Goal: Task Accomplishment & Management: Manage account settings

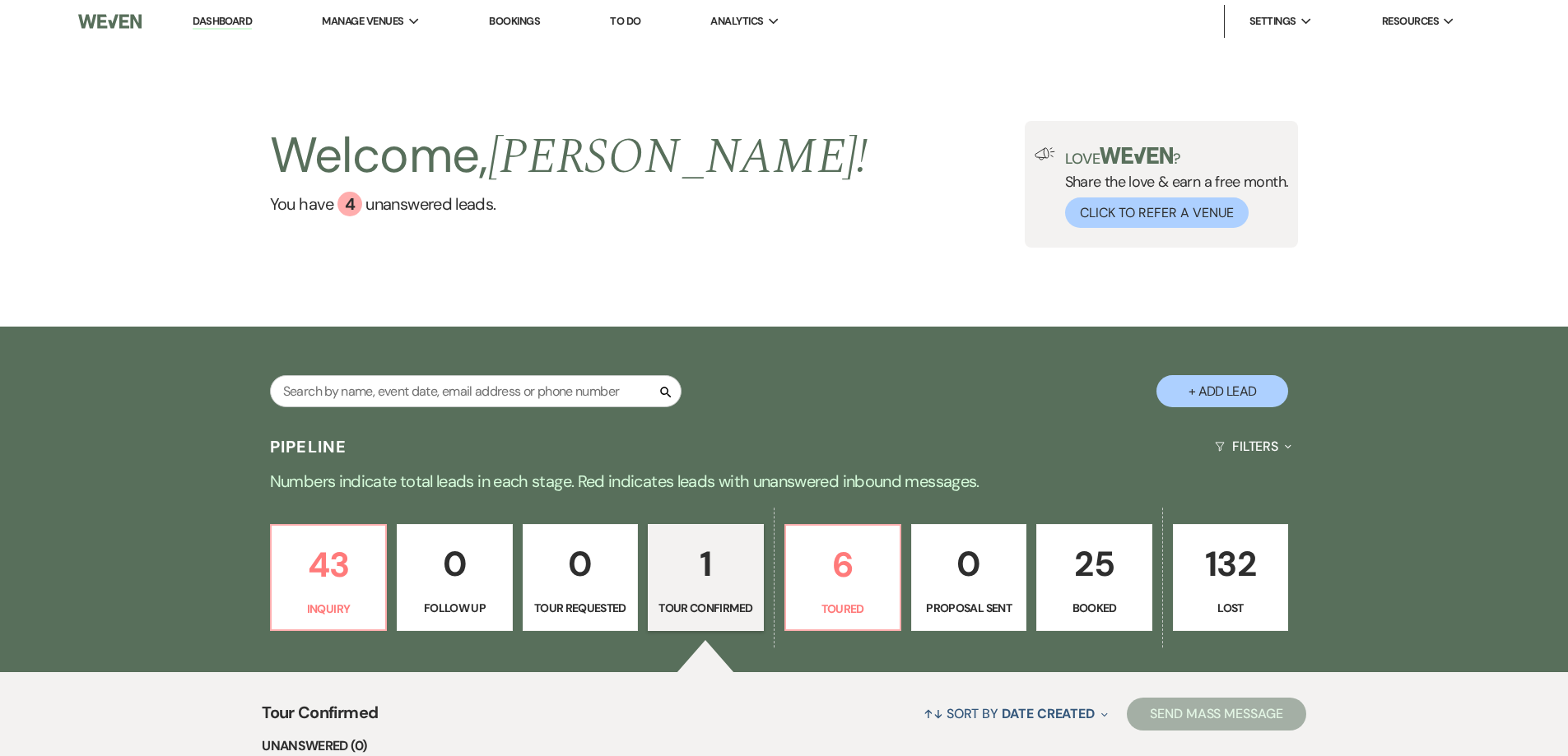
select select "4"
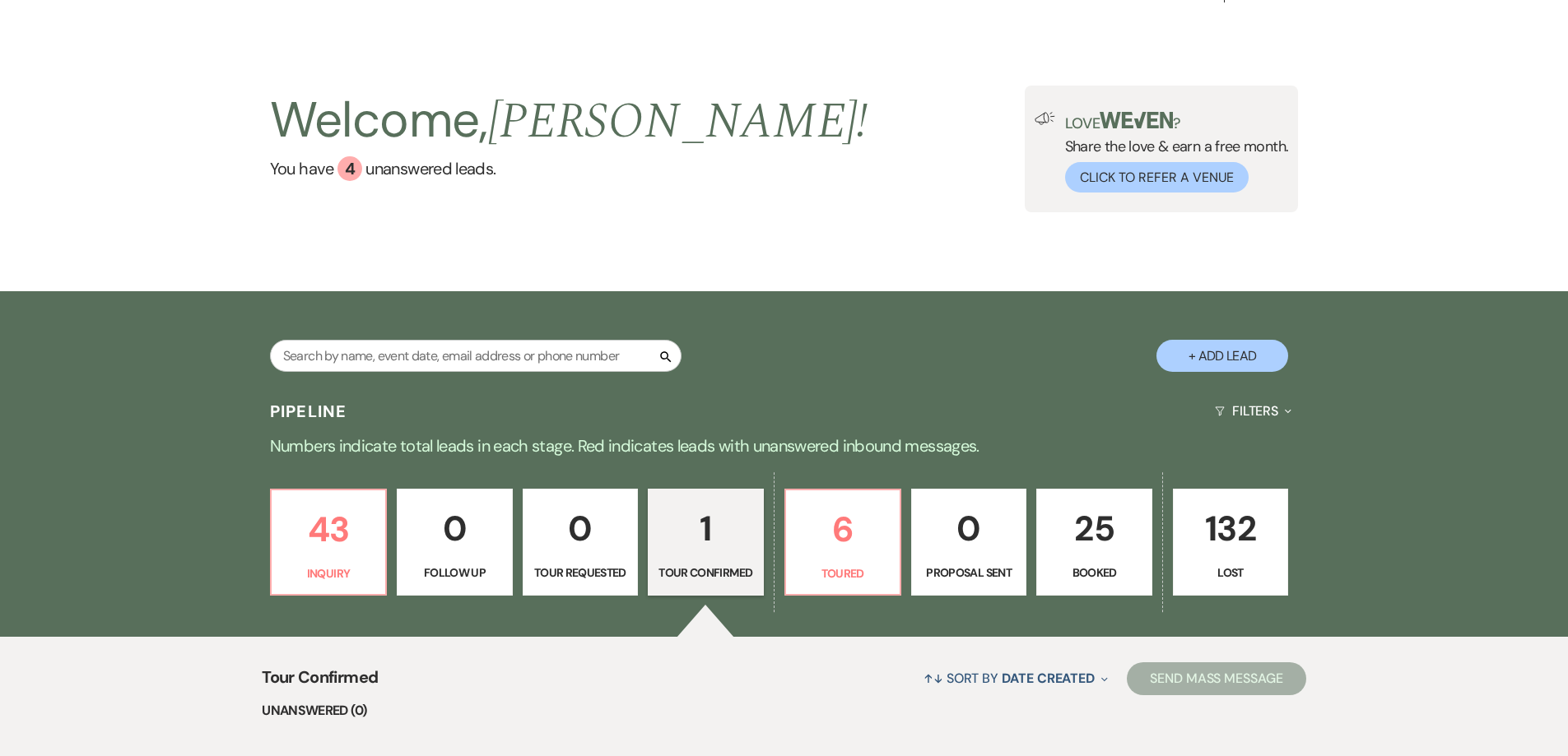
scroll to position [5, 0]
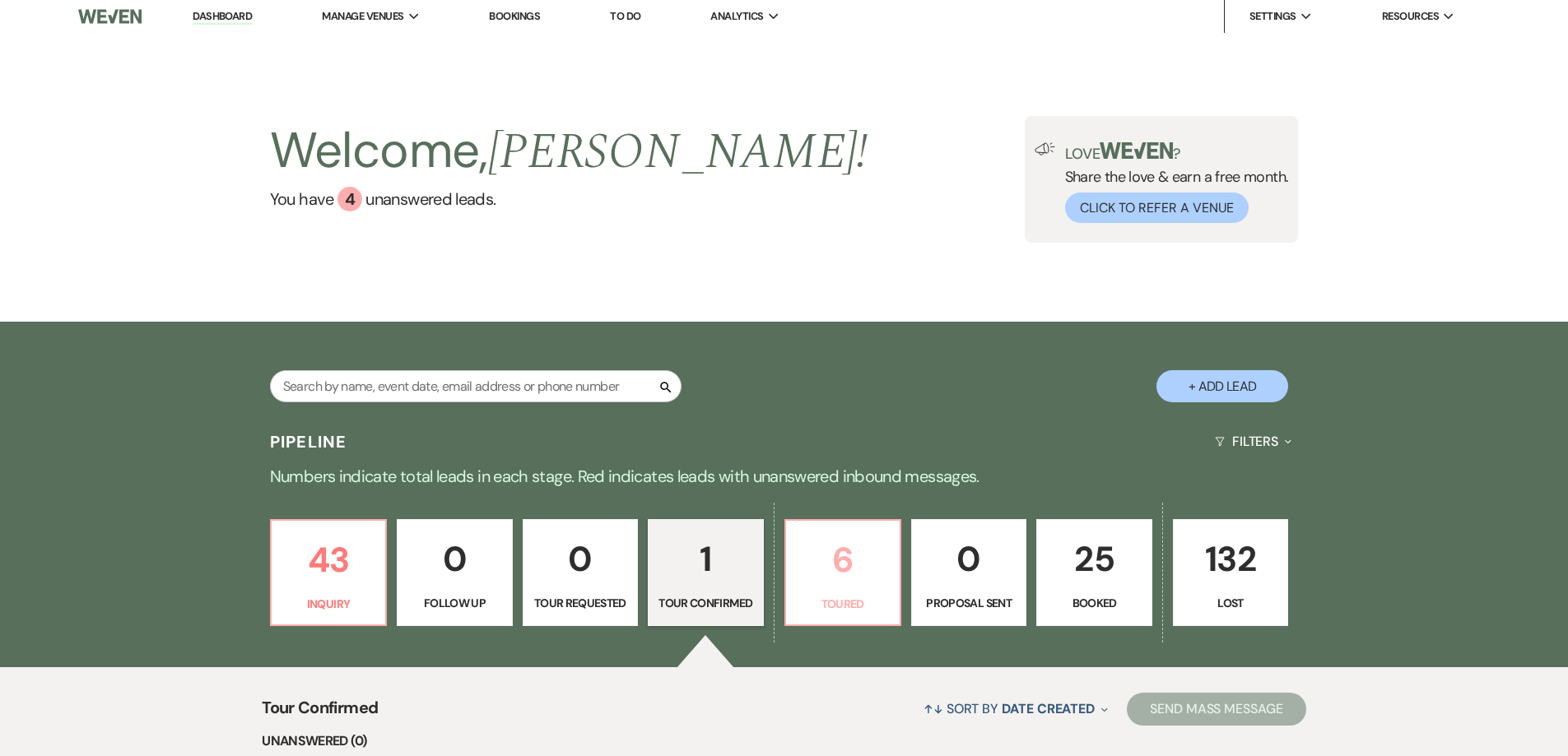
click at [884, 571] on p "6" at bounding box center [843, 560] width 94 height 55
select select "5"
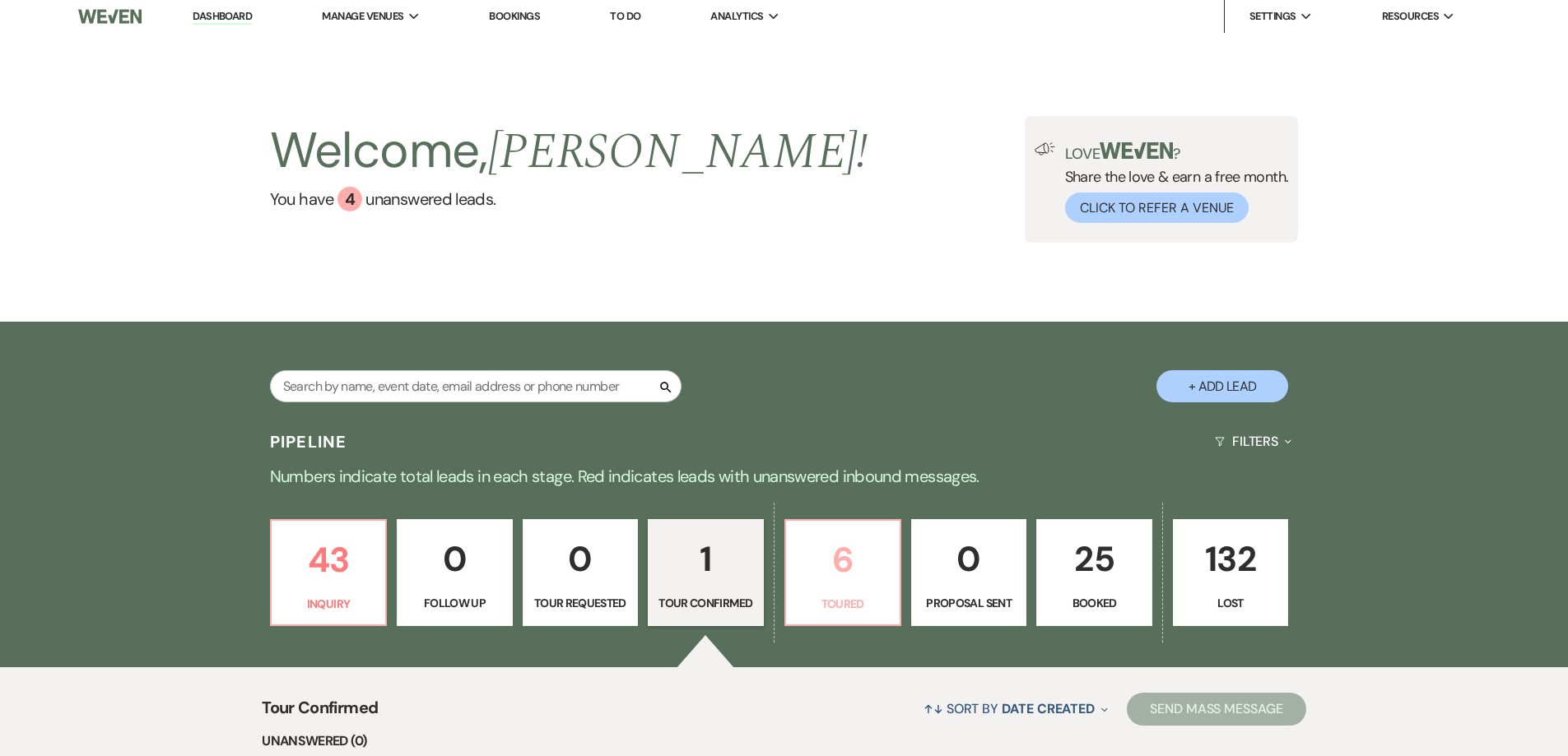
select select "5"
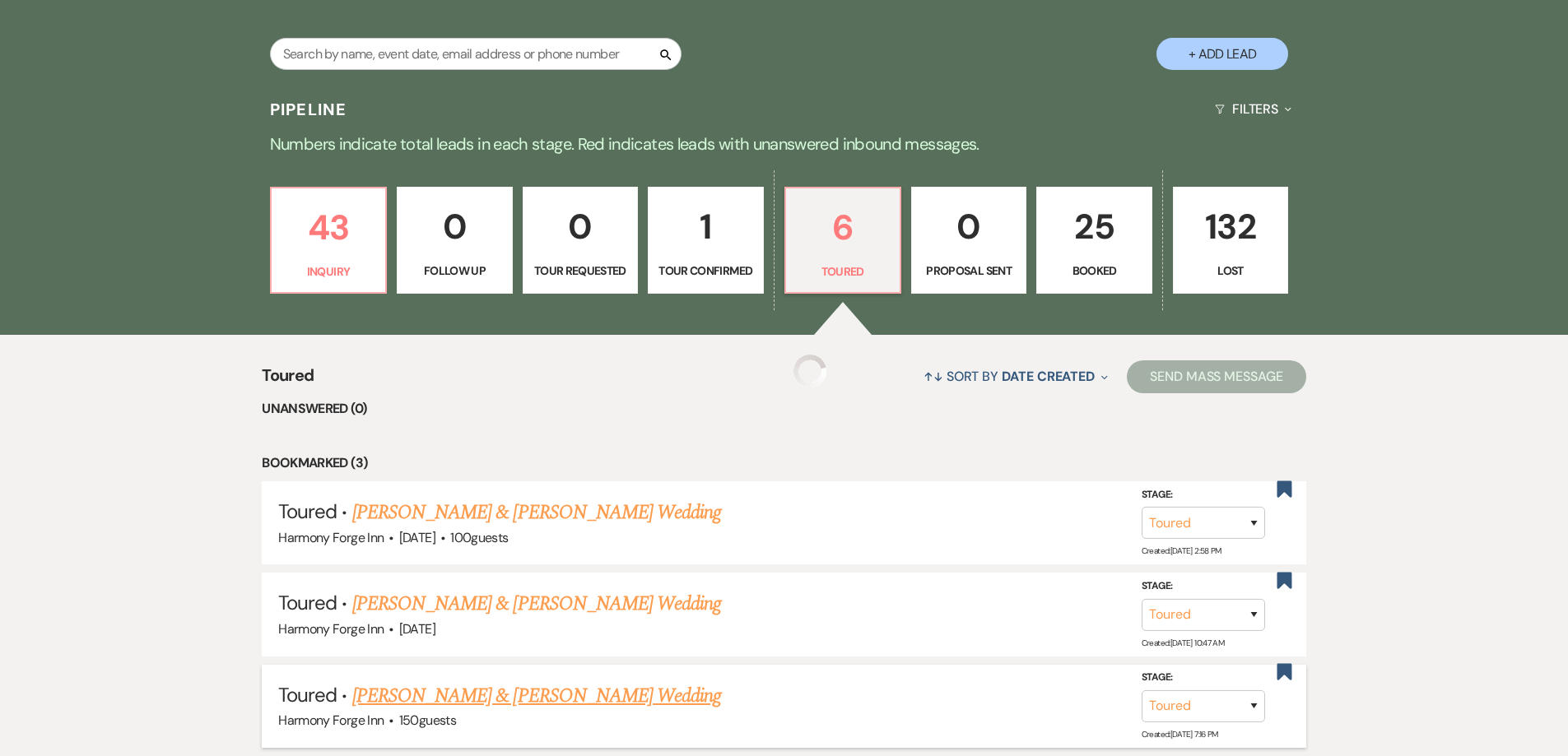
scroll to position [334, 0]
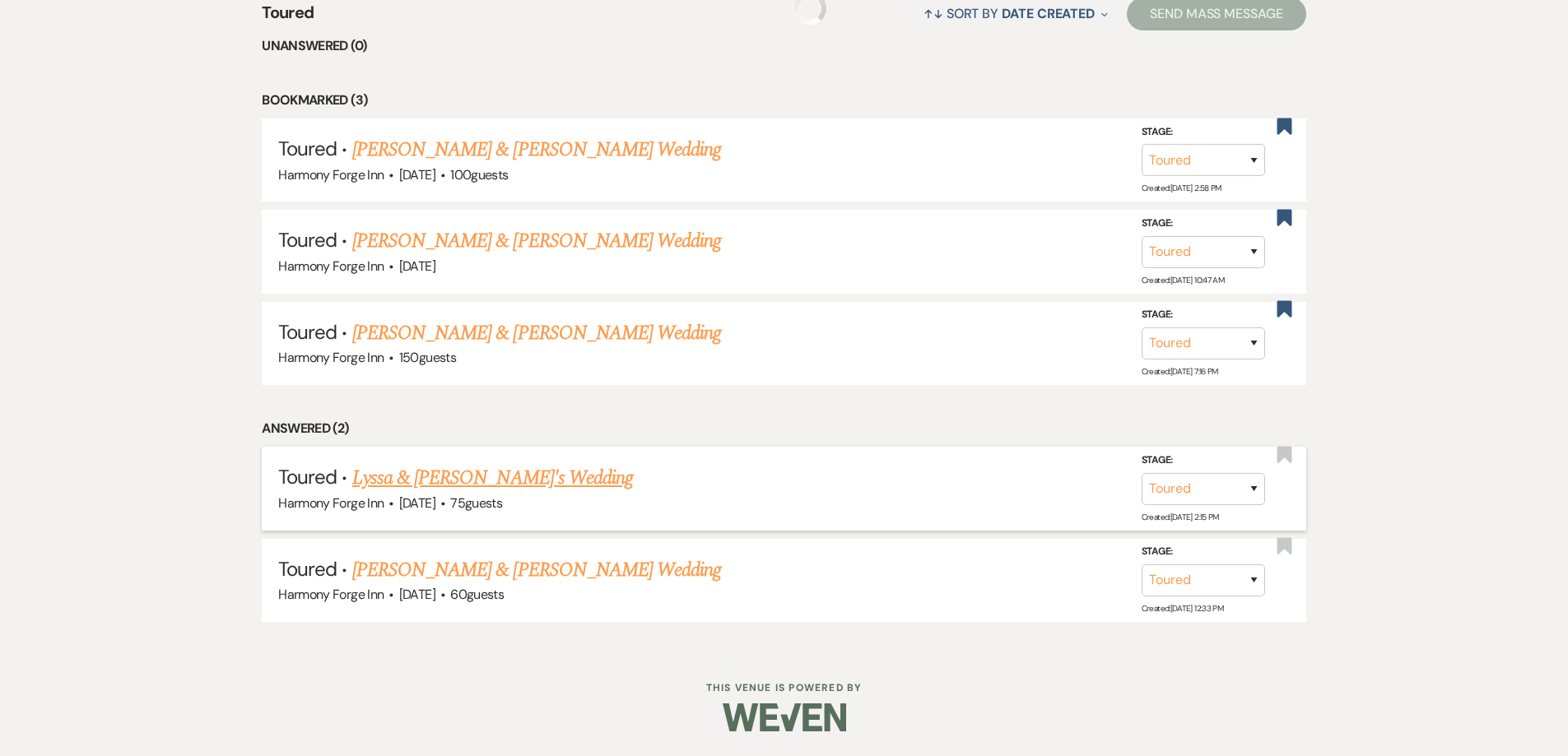
select select "5"
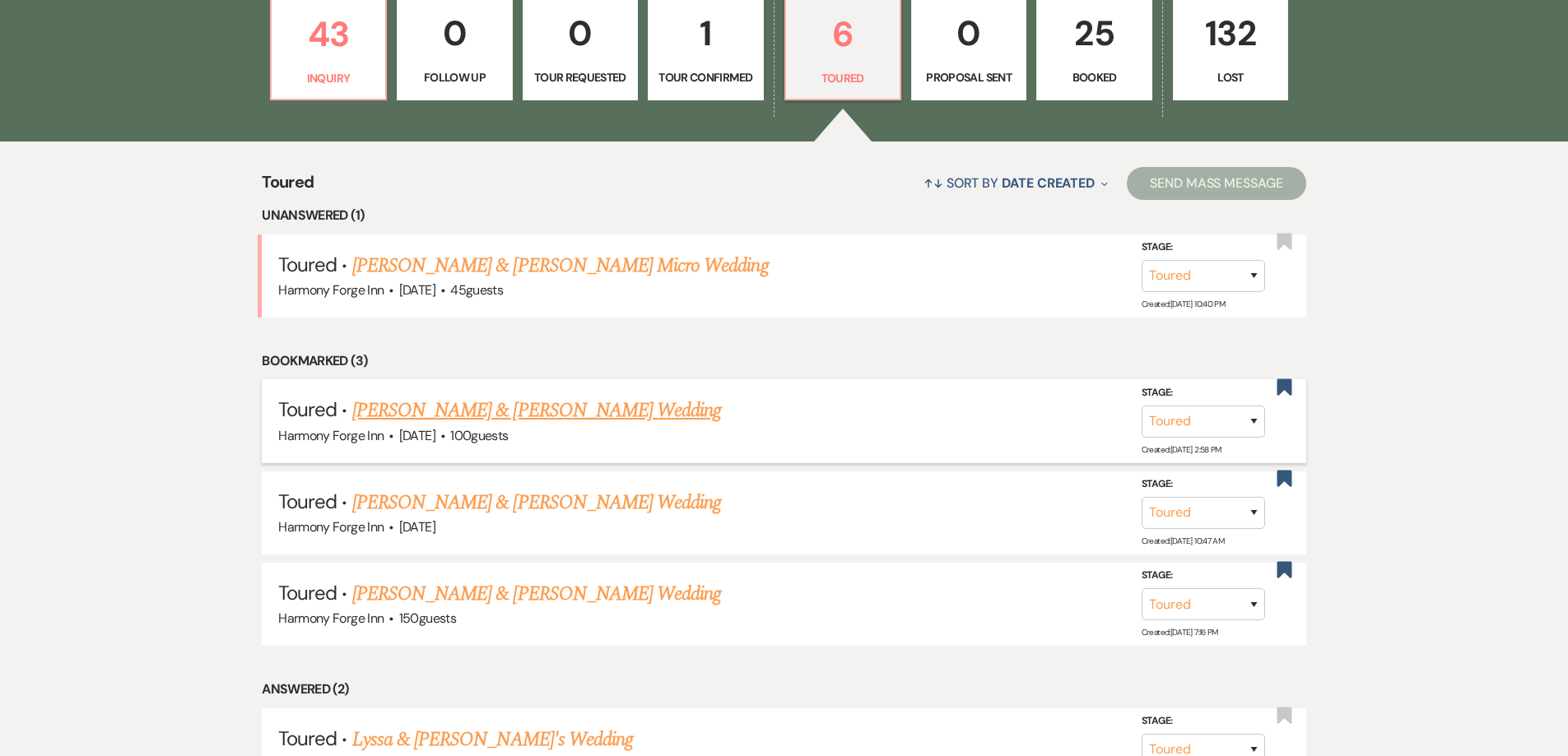
scroll to position [453, 0]
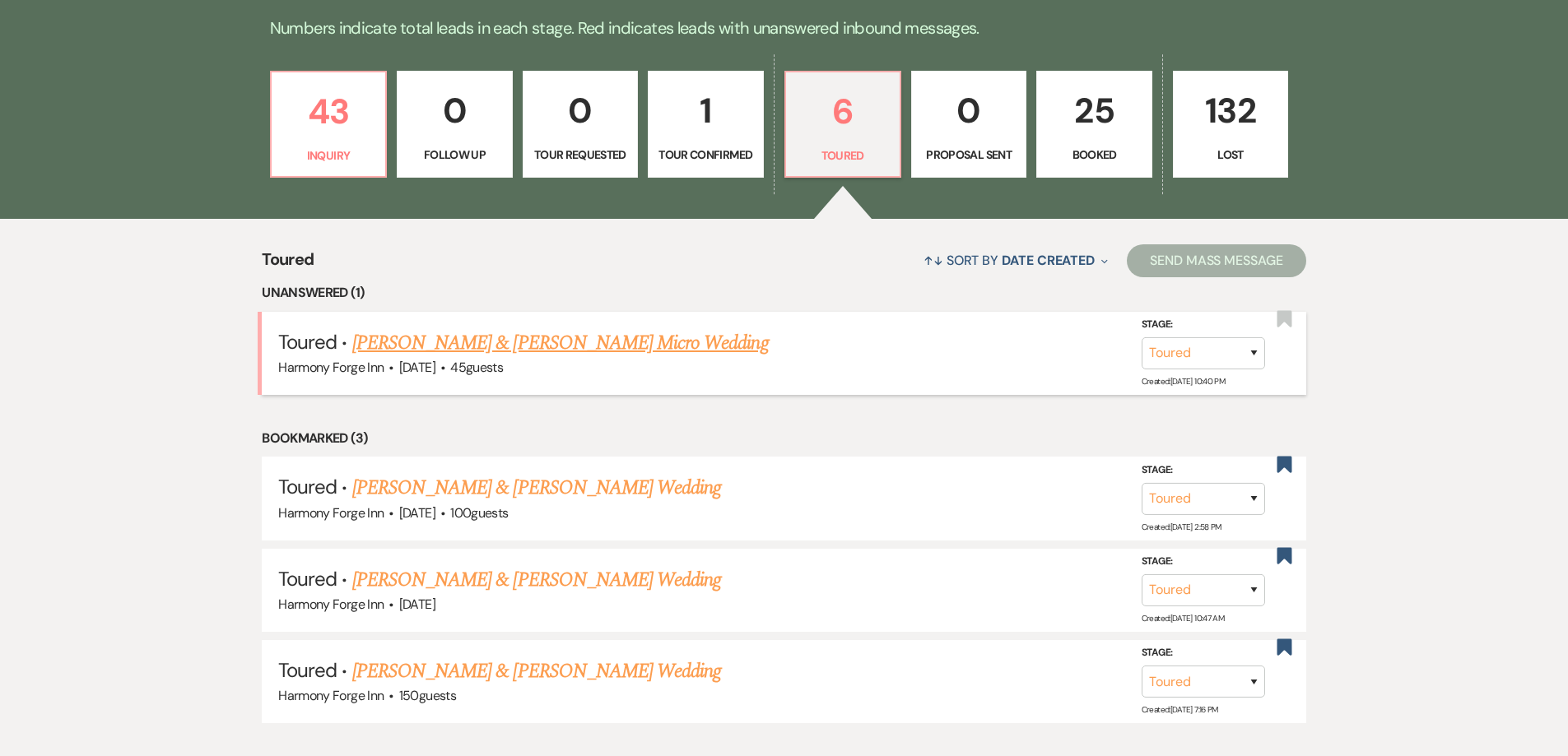
click at [635, 345] on link "[PERSON_NAME] & [PERSON_NAME] Micro Wedding" at bounding box center [560, 343] width 416 height 29
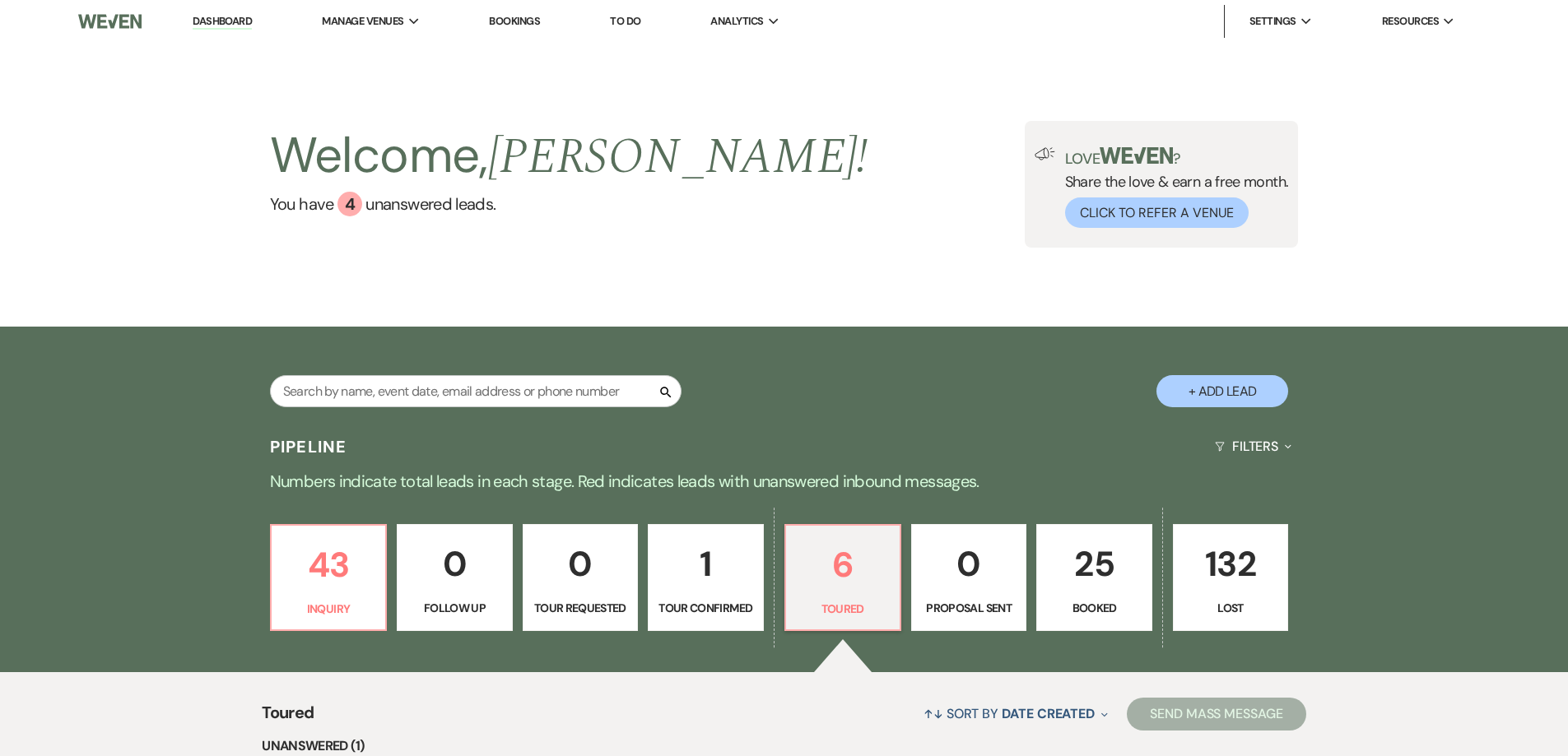
select select "5"
select select "16"
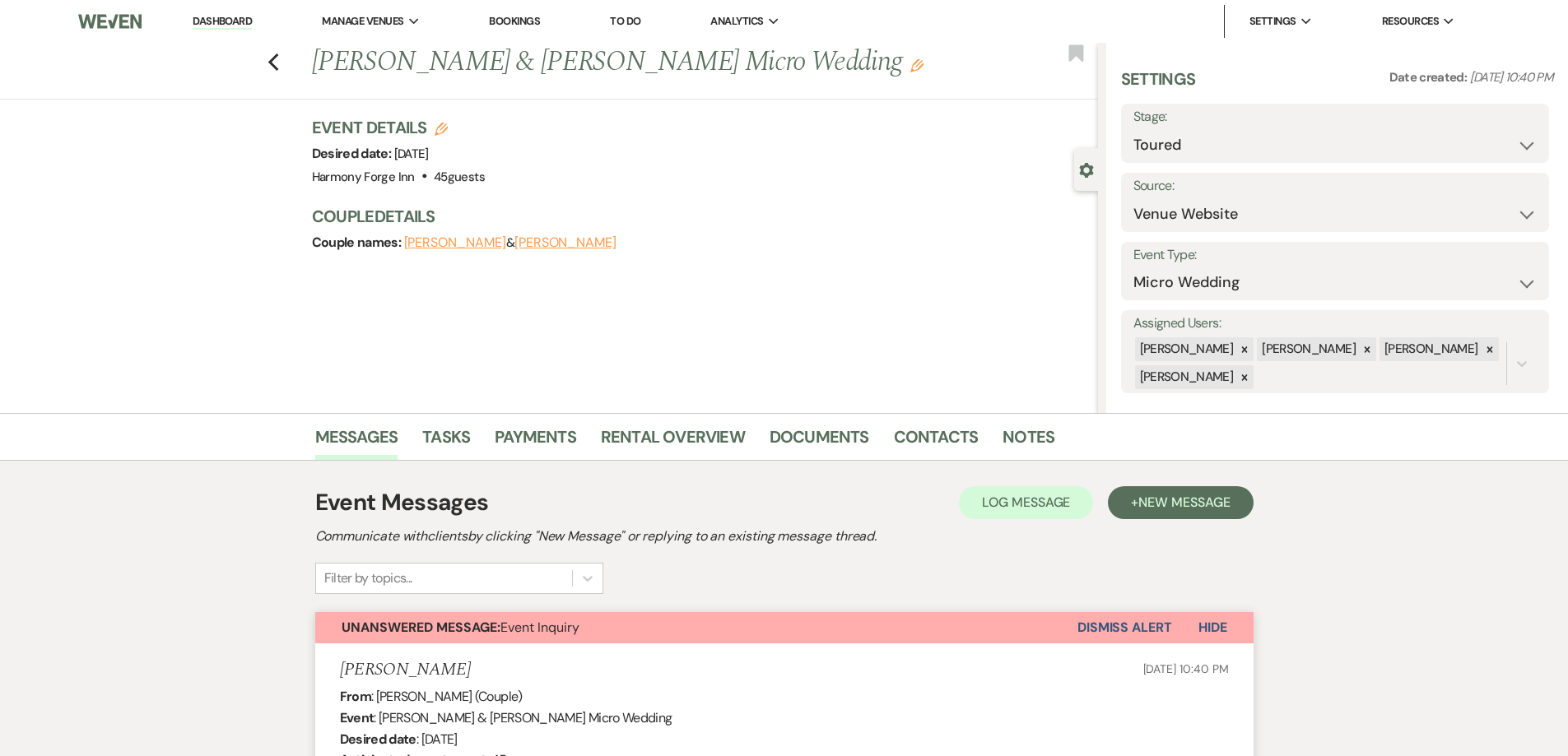
click at [237, 21] on link "Dashboard" at bounding box center [222, 22] width 60 height 16
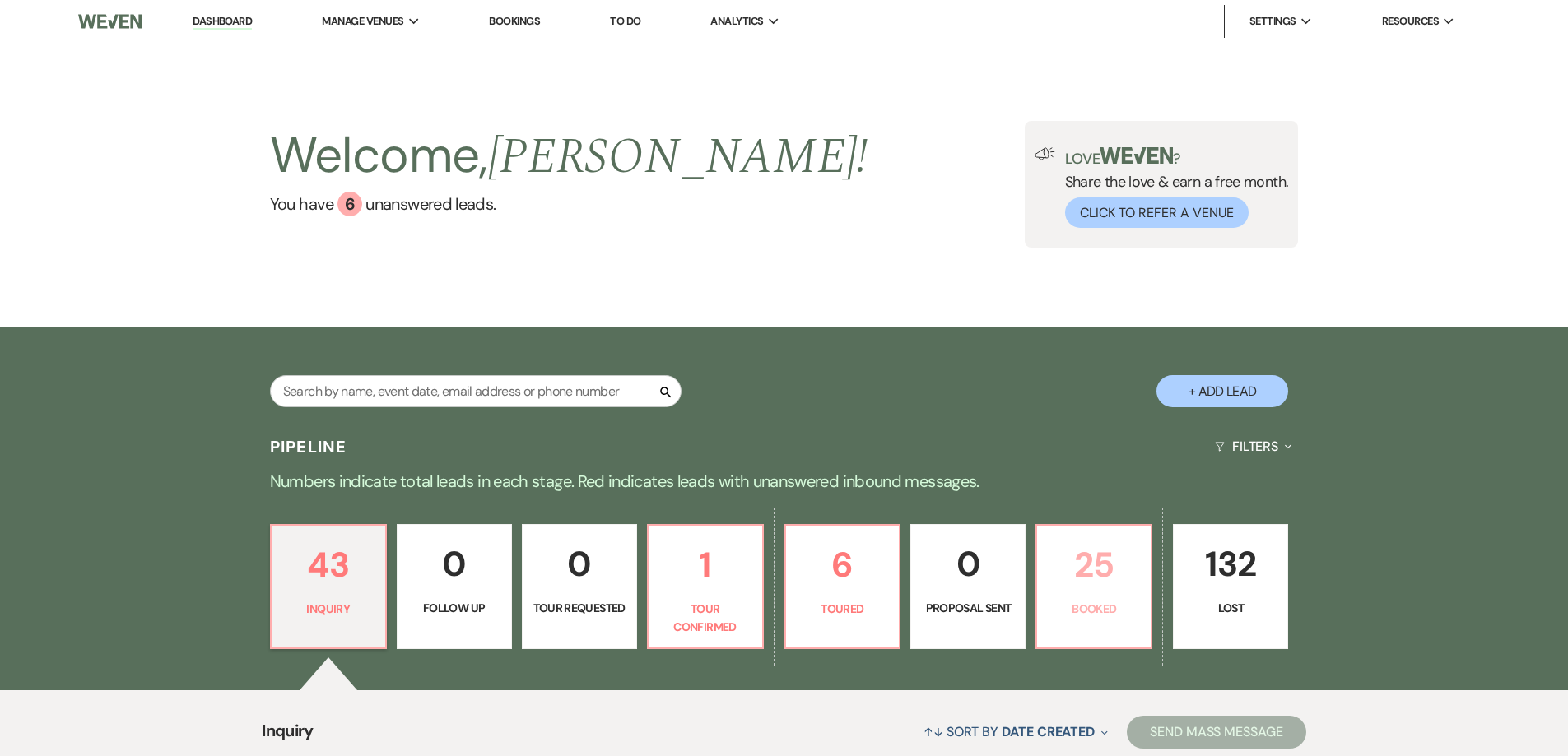
click at [1046, 585] on p "25" at bounding box center [1093, 564] width 94 height 55
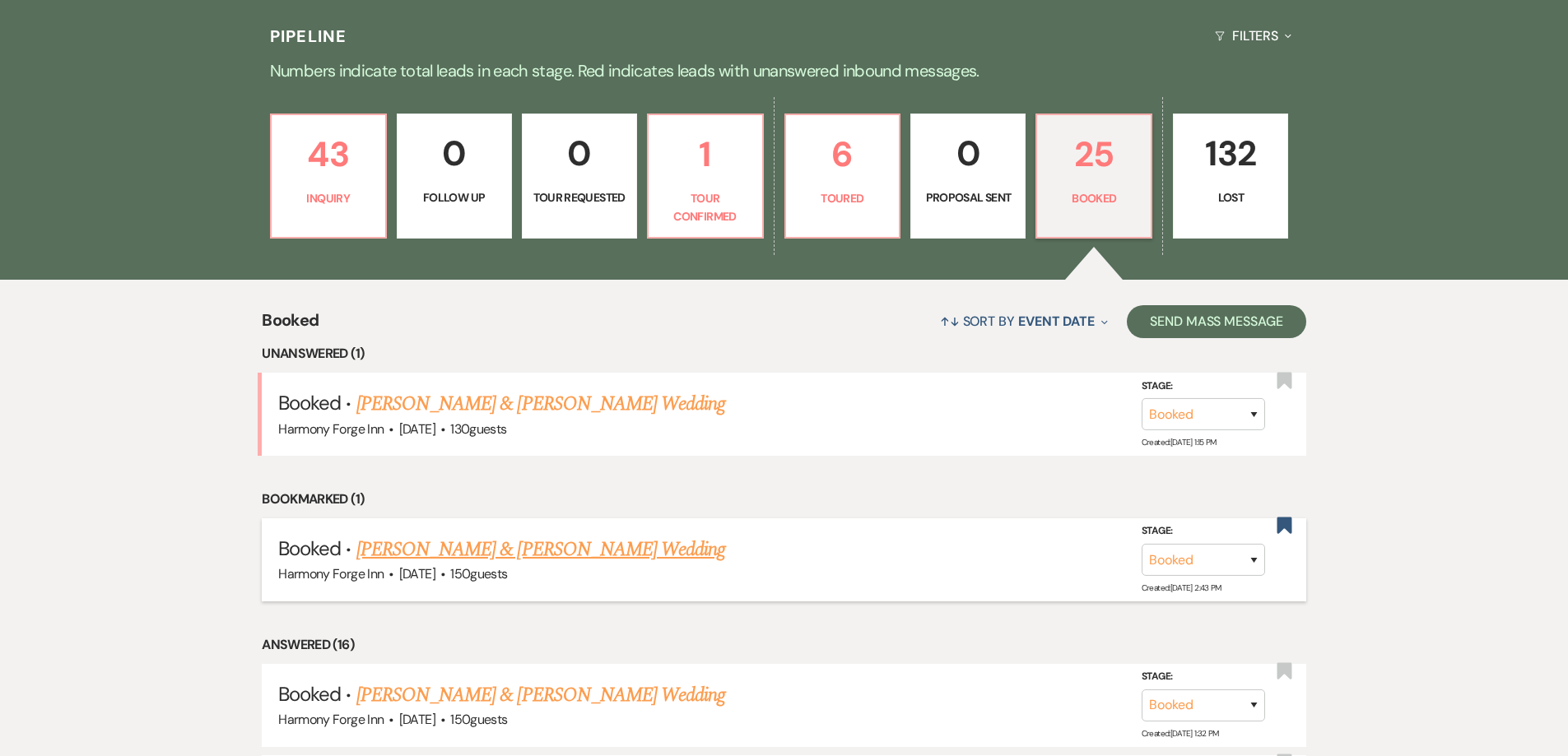
scroll to position [412, 0]
click at [560, 400] on link "[PERSON_NAME] & [PERSON_NAME] Wedding" at bounding box center [541, 403] width 369 height 29
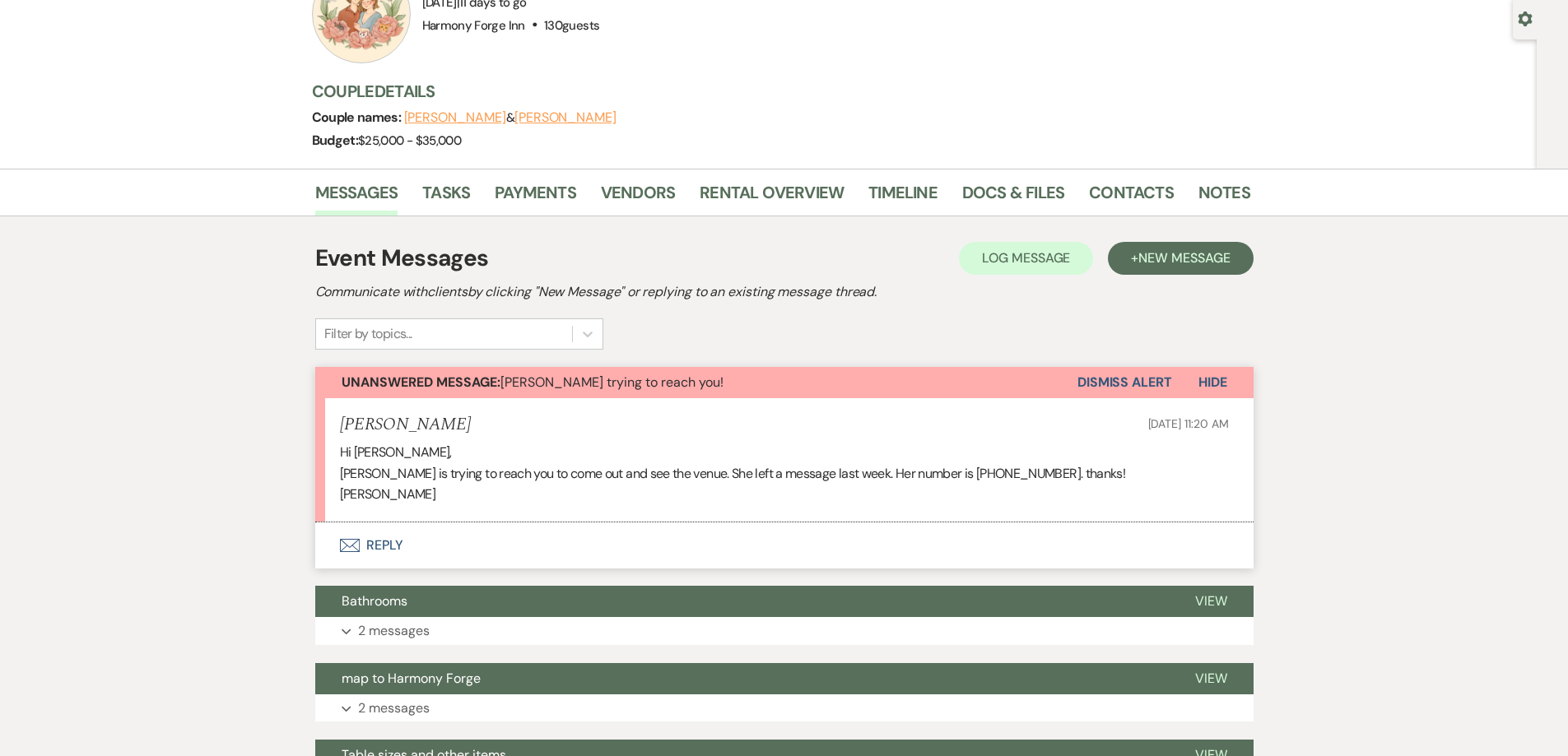
scroll to position [329, 0]
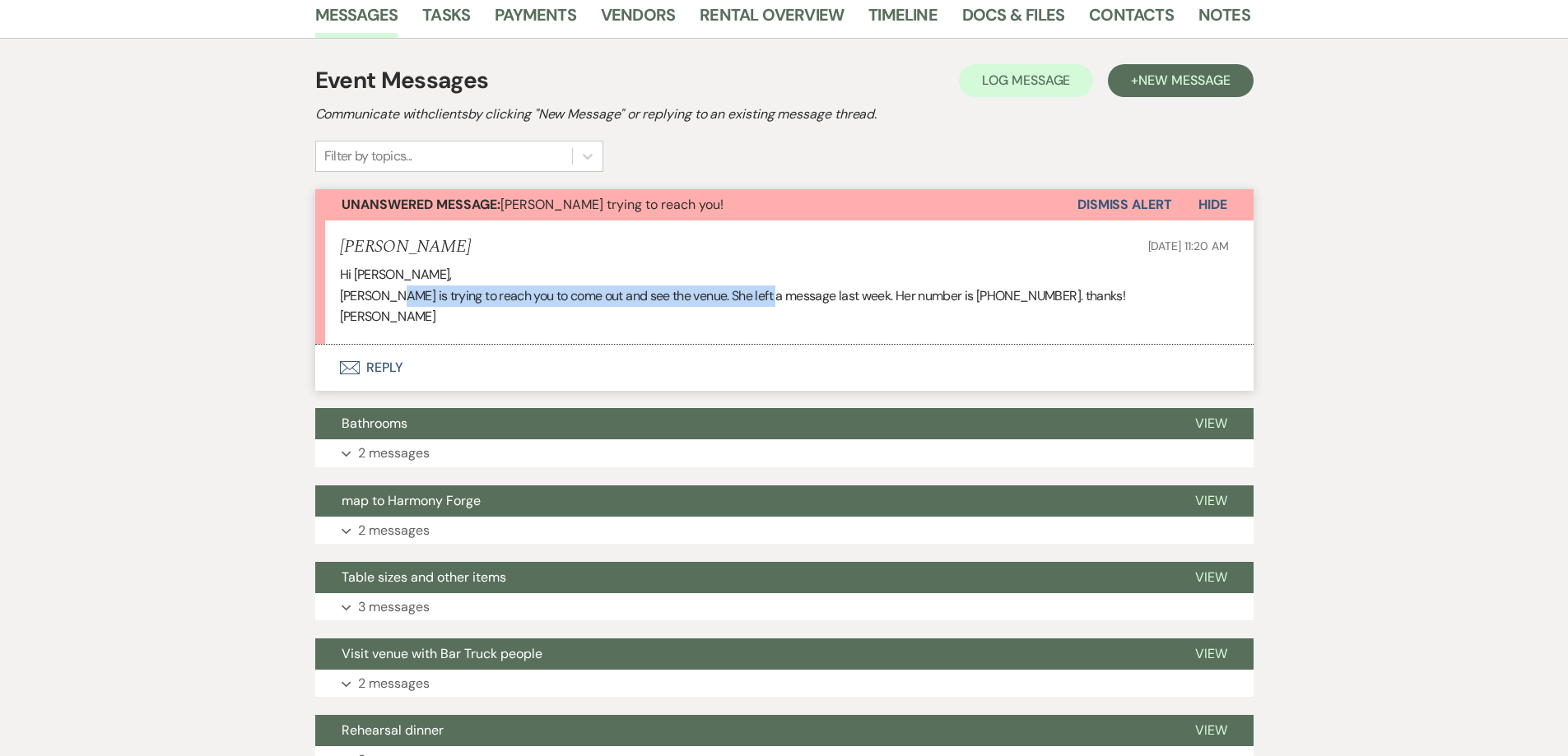
drag, startPoint x: 396, startPoint y: 295, endPoint x: 774, endPoint y: 303, distance: 378.1
click at [774, 303] on p "[PERSON_NAME] is trying to reach you to come out and see the venue. She left a …" at bounding box center [784, 296] width 888 height 22
click at [789, 337] on li "[PERSON_NAME] [DATE] 11:20 AM Hi [PERSON_NAME] is trying to reach you to come o…" at bounding box center [784, 282] width 939 height 124
